Goal: Information Seeking & Learning: Learn about a topic

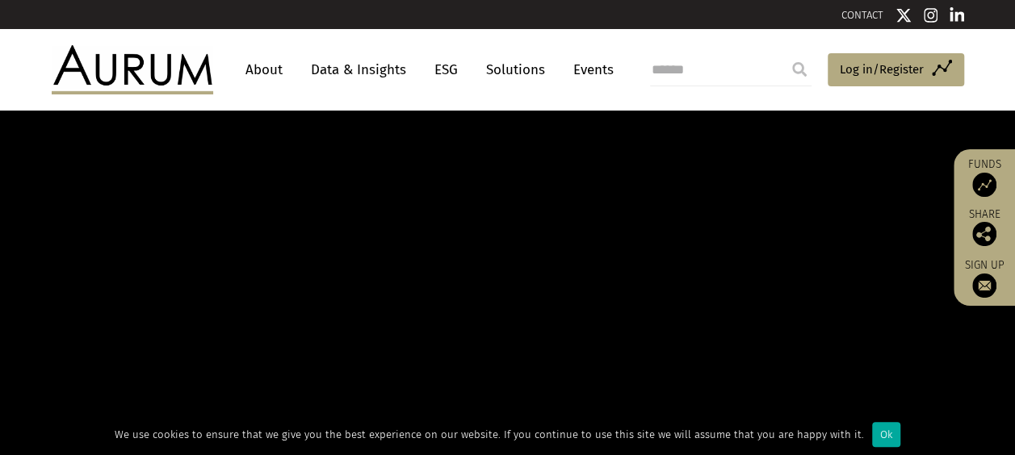
click at [356, 67] on link "Data & Insights" at bounding box center [358, 70] width 111 height 30
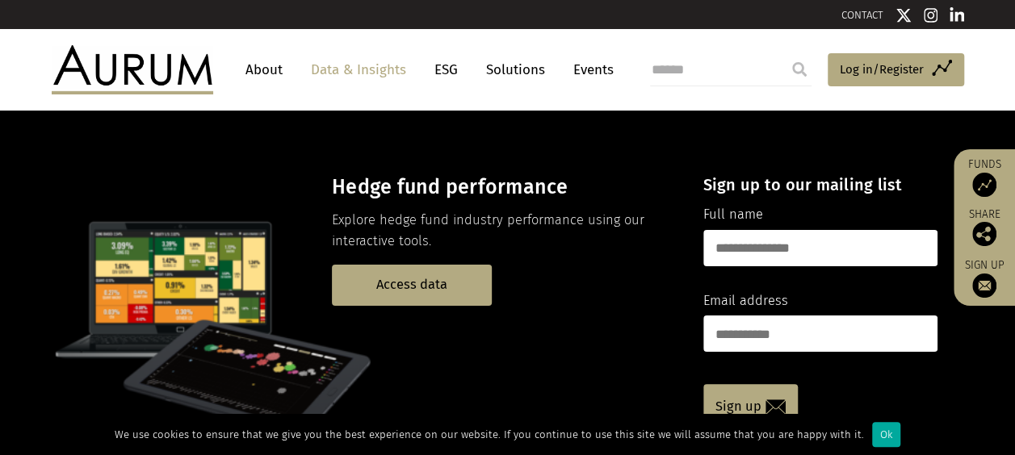
click at [371, 64] on link "Data & Insights" at bounding box center [358, 70] width 111 height 30
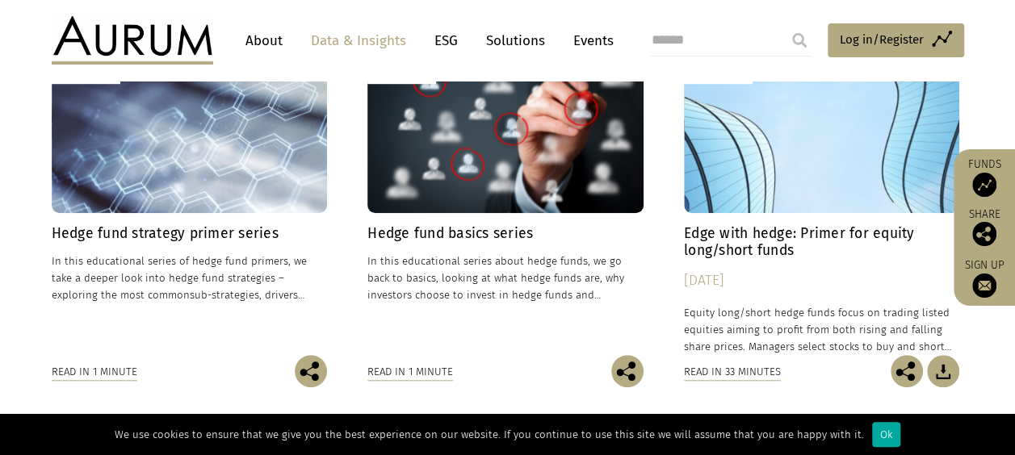
scroll to position [589, 0]
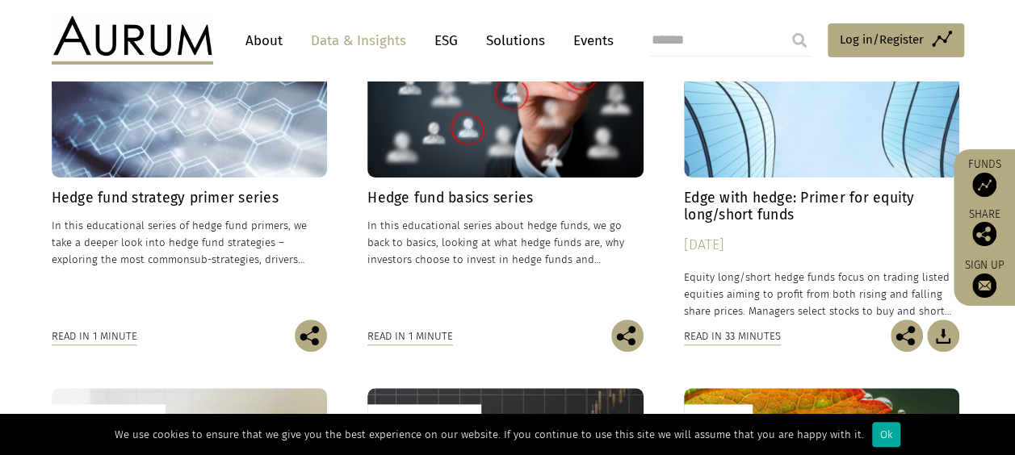
click at [165, 195] on h4 "Hedge fund strategy primer series" at bounding box center [190, 198] width 276 height 17
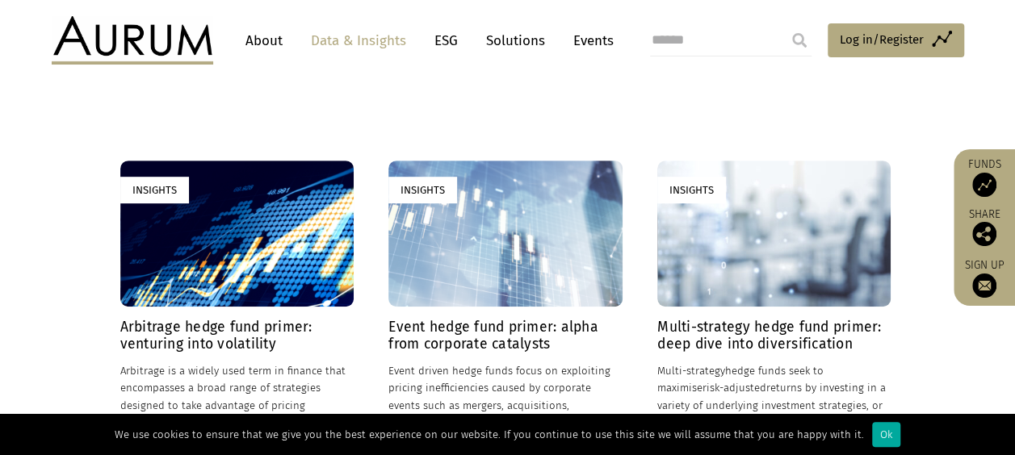
scroll to position [468, 0]
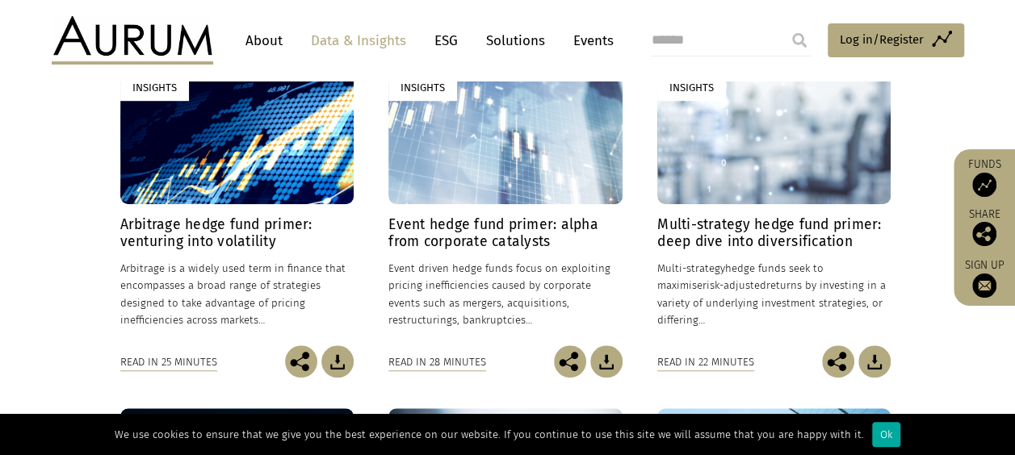
click at [176, 364] on div "Read in 25 minutes" at bounding box center [168, 363] width 97 height 18
click at [180, 185] on div "Insights" at bounding box center [236, 131] width 233 height 146
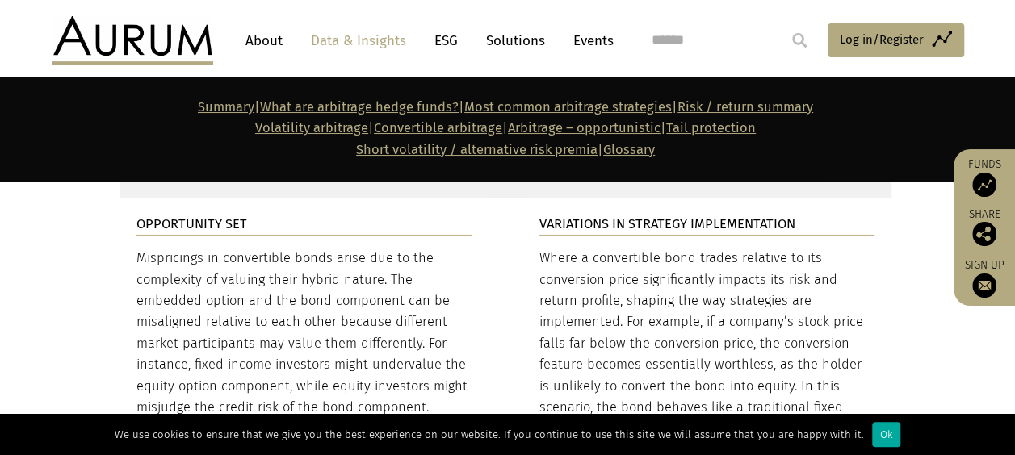
scroll to position [5682, 0]
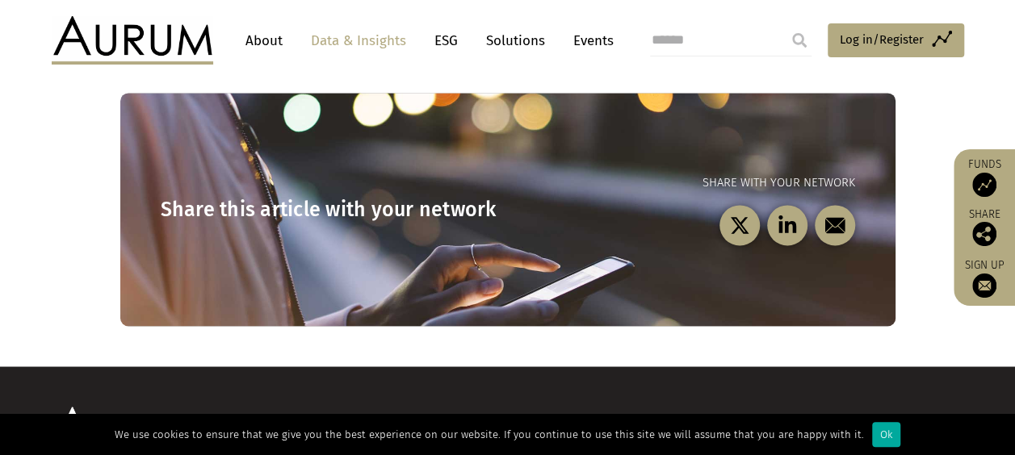
scroll to position [1345, 0]
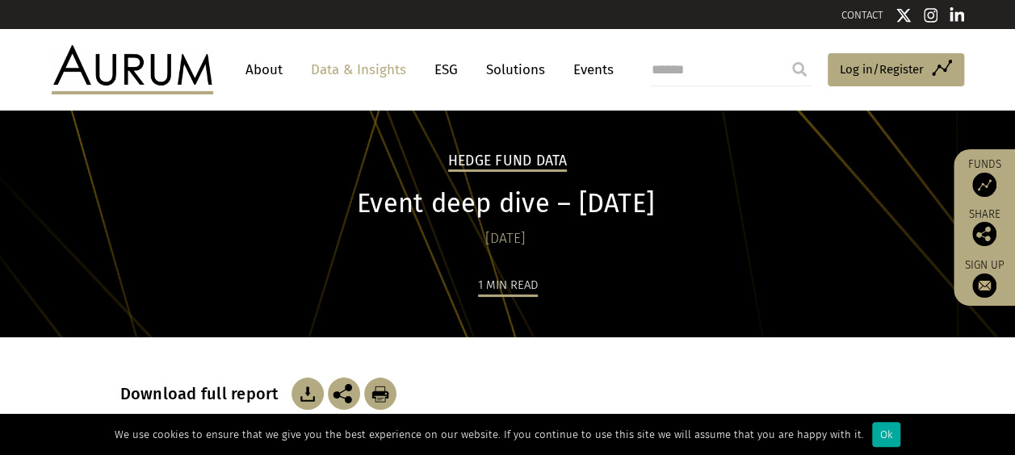
click at [488, 166] on h2 "Hedge Fund Data" at bounding box center [507, 162] width 119 height 19
click at [356, 69] on link "Data & Insights" at bounding box center [358, 70] width 111 height 30
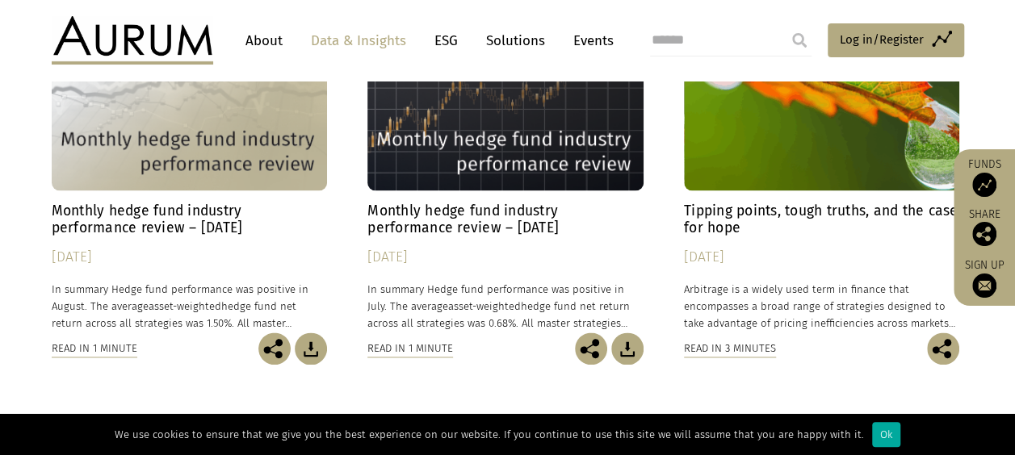
scroll to position [961, 0]
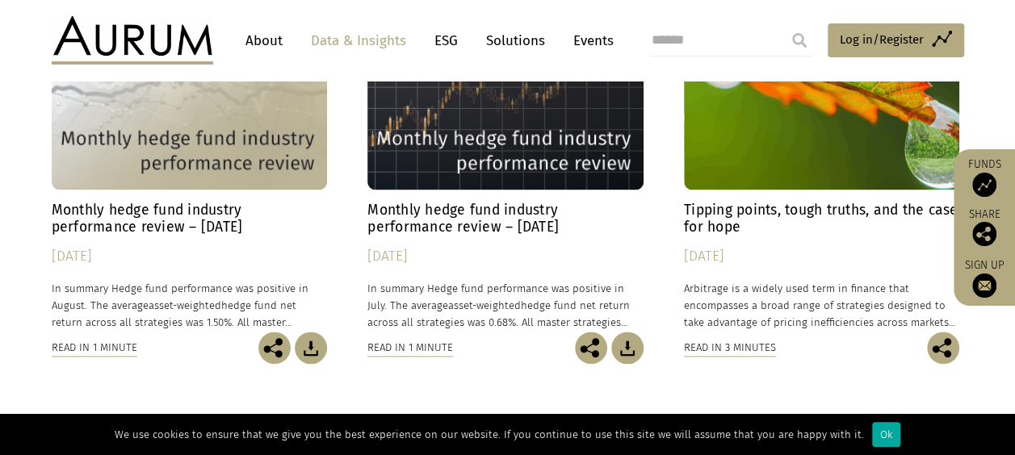
click at [421, 346] on div "Read in 1 minute" at bounding box center [410, 348] width 86 height 18
click at [422, 350] on div "Read in 1 minute" at bounding box center [410, 348] width 86 height 18
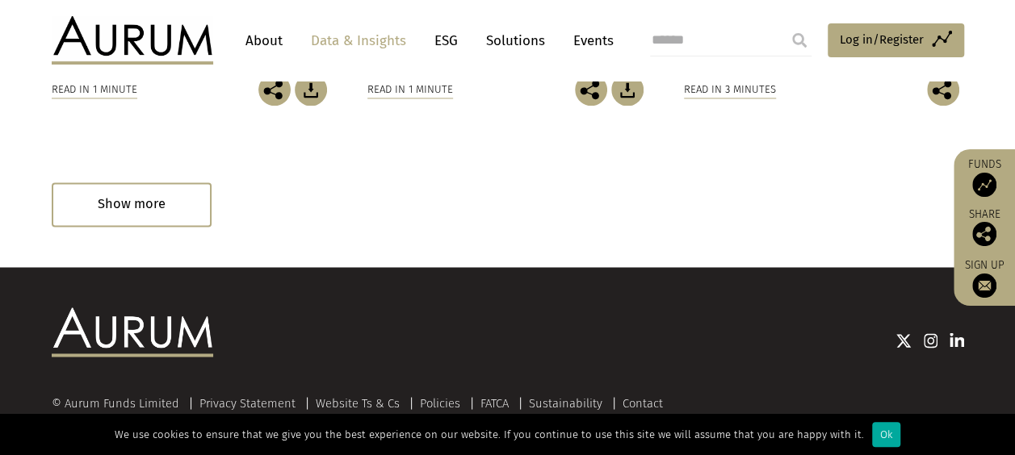
scroll to position [1219, 0]
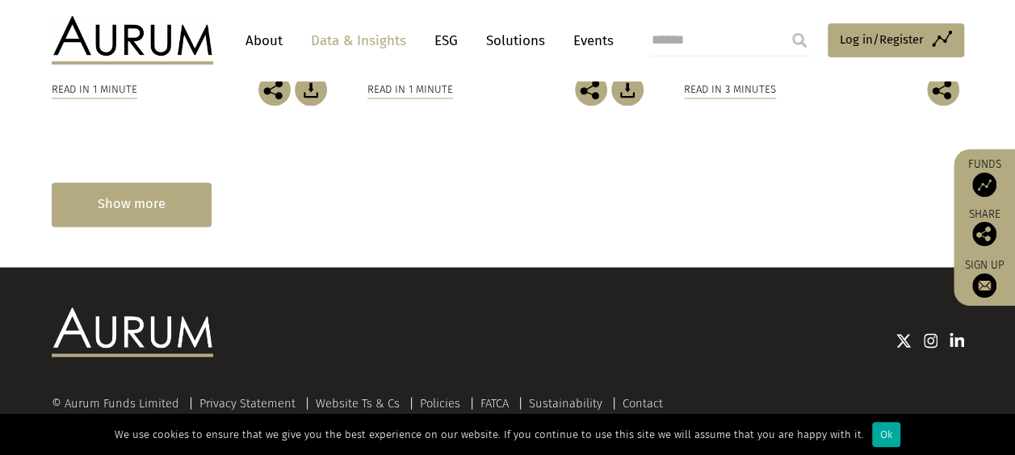
click at [155, 200] on div "Show more" at bounding box center [132, 204] width 160 height 44
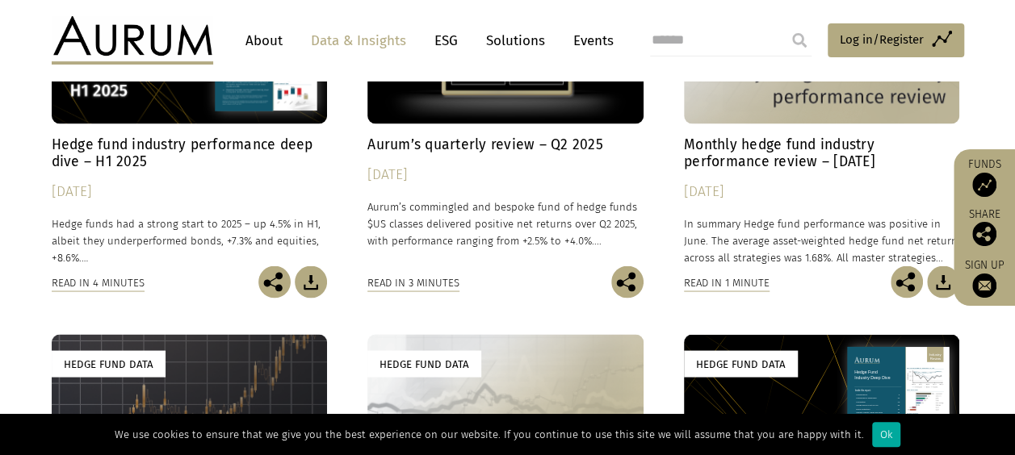
scroll to position [1405, 0]
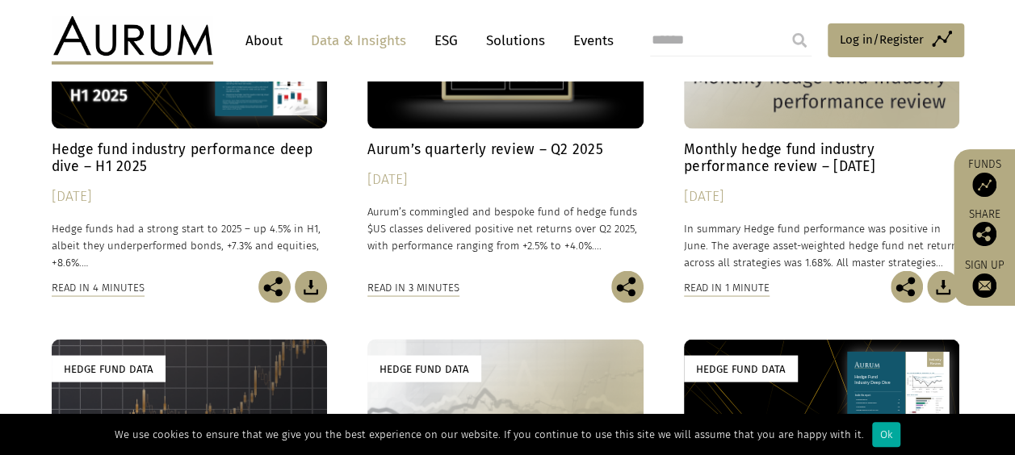
click at [100, 281] on div "Read in 4 minutes" at bounding box center [98, 288] width 93 height 18
click at [110, 144] on h4 "Hedge fund industry performance deep dive – H1 2025" at bounding box center [190, 157] width 276 height 34
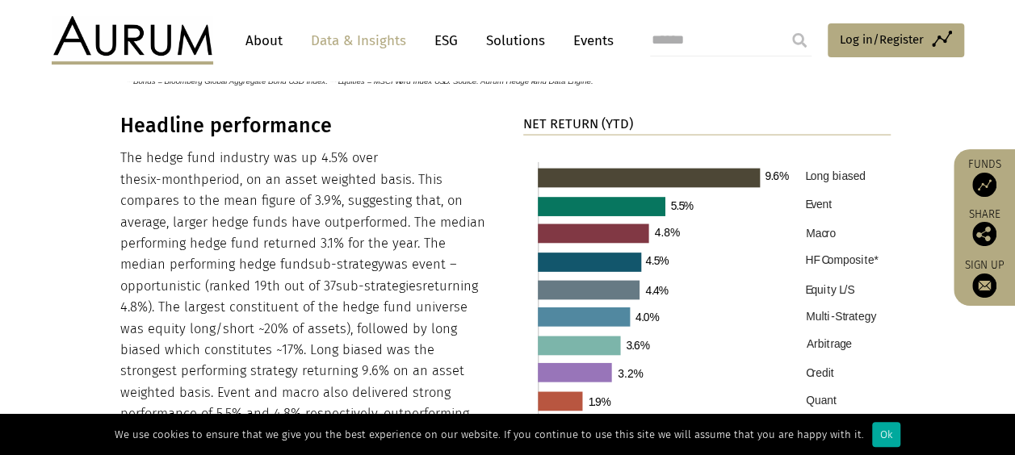
scroll to position [1624, 0]
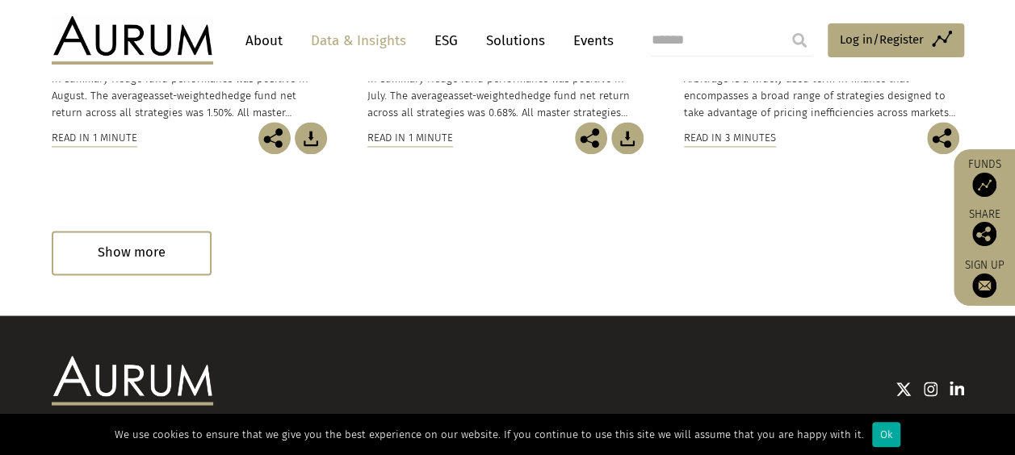
scroll to position [1167, 0]
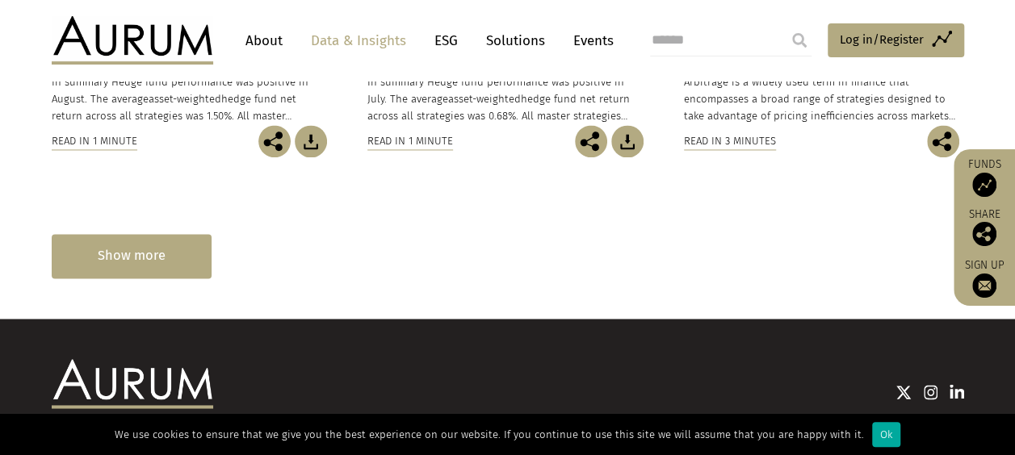
click at [122, 254] on div "Show more" at bounding box center [132, 256] width 160 height 44
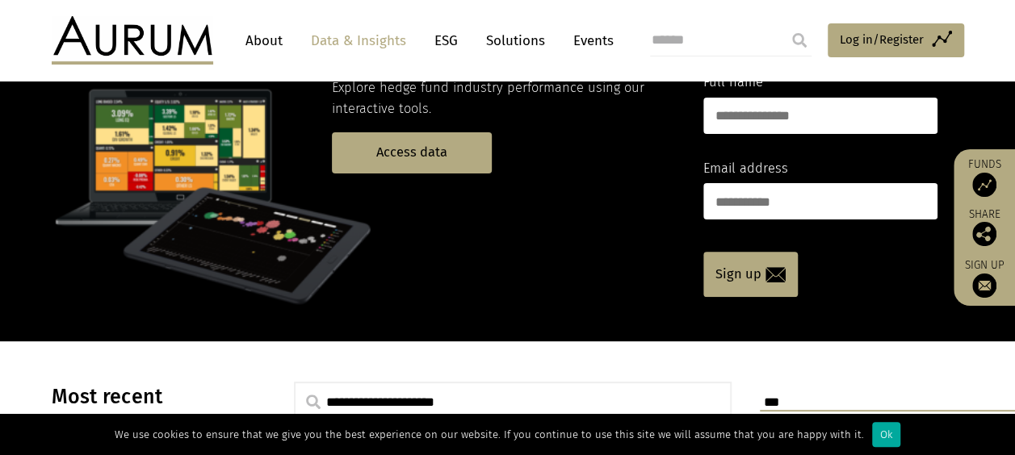
scroll to position [0, 0]
